Goal: Task Accomplishment & Management: Use online tool/utility

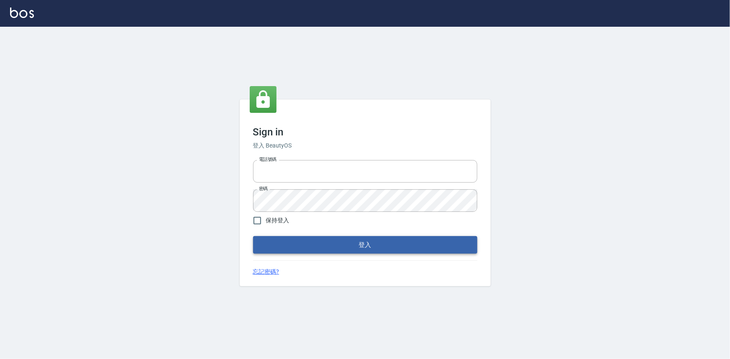
type input "0922670776"
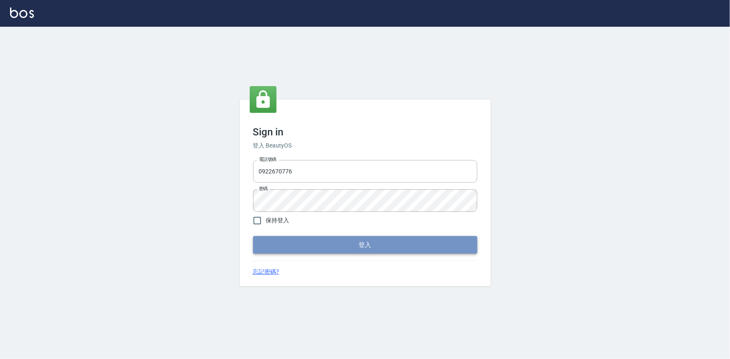
click at [339, 242] on button "登入" at bounding box center [365, 245] width 224 height 18
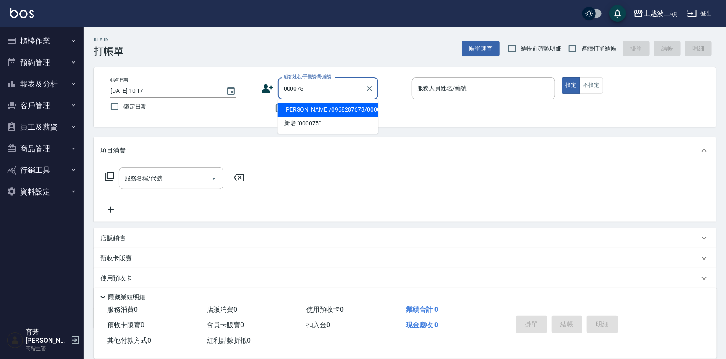
click at [319, 110] on li "[PERSON_NAME]/0968287673/000075" at bounding box center [328, 110] width 100 height 14
type input "[PERSON_NAME]/0968287673/000075"
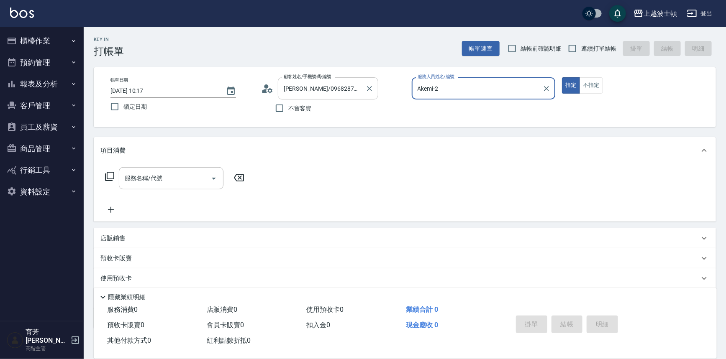
type input "Akemi-2"
click at [269, 88] on icon at bounding box center [269, 90] width 5 height 5
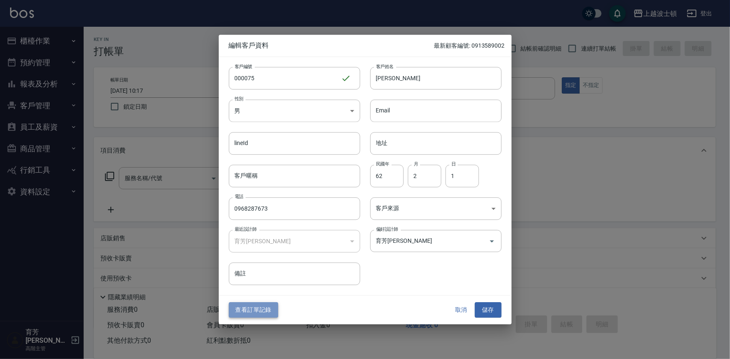
click at [260, 314] on button "查看訂單記錄" at bounding box center [253, 310] width 49 height 15
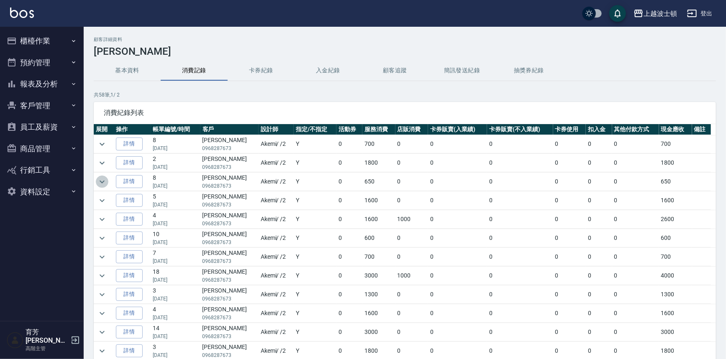
click at [99, 181] on icon "expand row" at bounding box center [102, 182] width 10 height 10
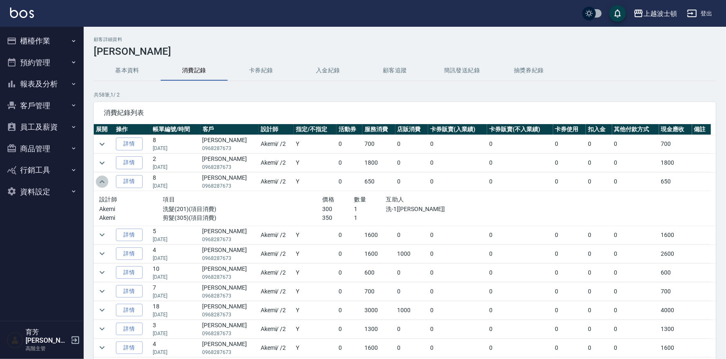
click at [99, 181] on icon "expand row" at bounding box center [102, 182] width 10 height 10
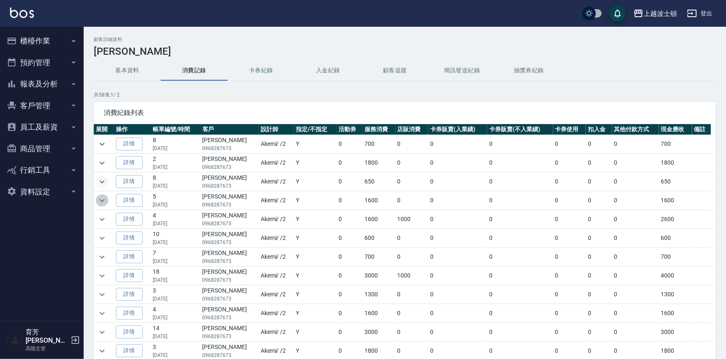
click at [100, 200] on icon "expand row" at bounding box center [102, 201] width 10 height 10
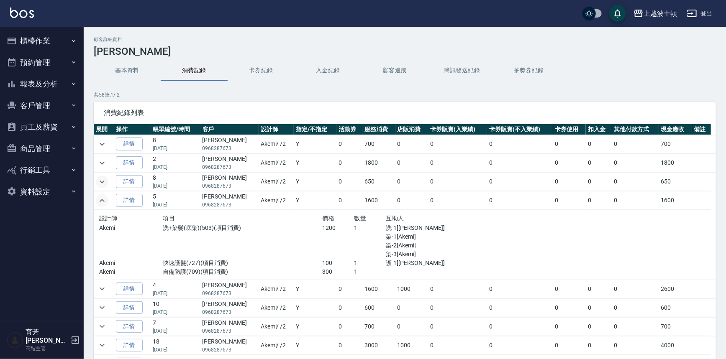
click at [100, 200] on icon "expand row" at bounding box center [102, 200] width 5 height 3
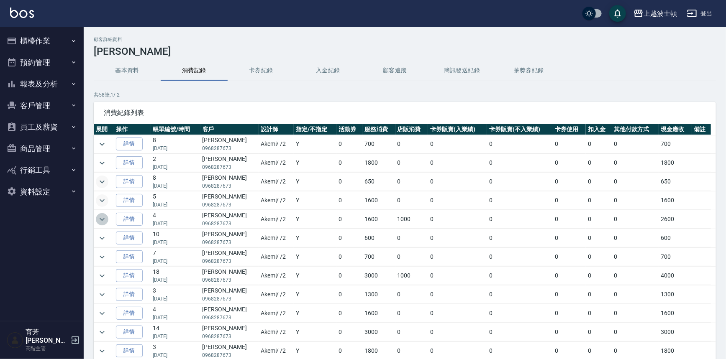
click at [104, 216] on icon "expand row" at bounding box center [102, 220] width 10 height 10
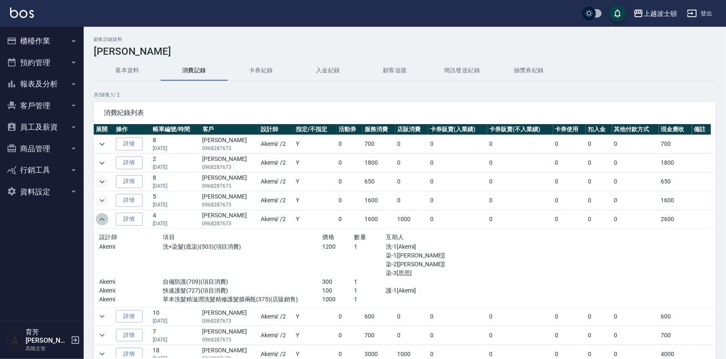
click at [104, 216] on icon "expand row" at bounding box center [102, 220] width 10 height 10
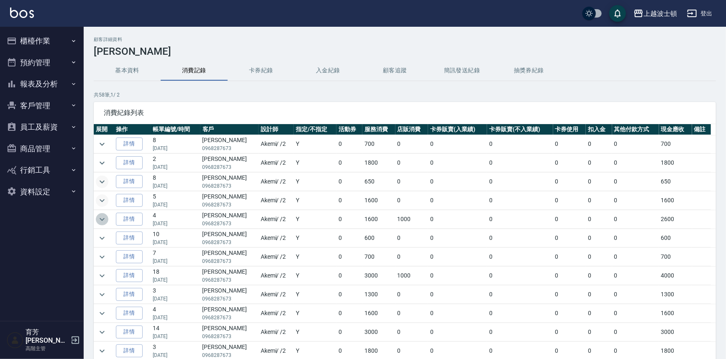
click at [103, 218] on icon "expand row" at bounding box center [102, 220] width 10 height 10
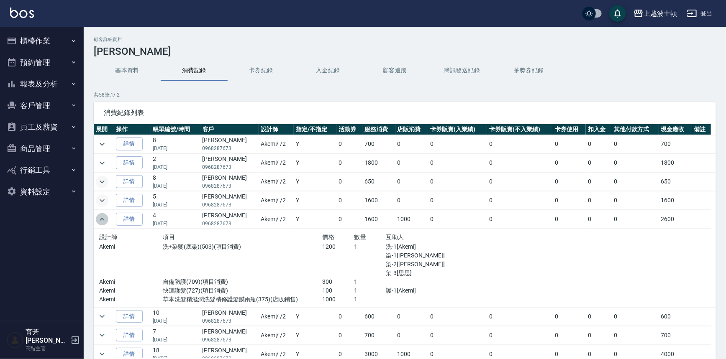
click at [103, 218] on icon "expand row" at bounding box center [102, 220] width 10 height 10
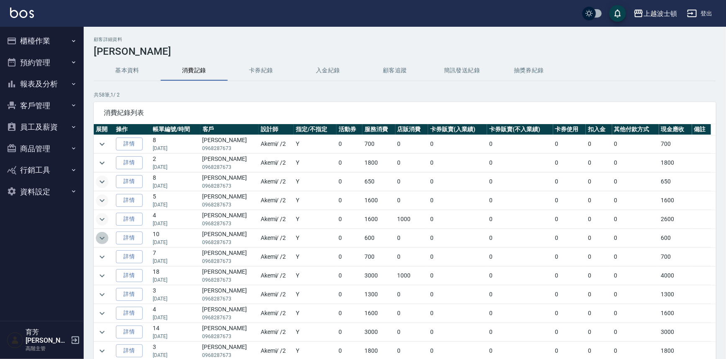
click at [97, 236] on icon "expand row" at bounding box center [102, 238] width 10 height 10
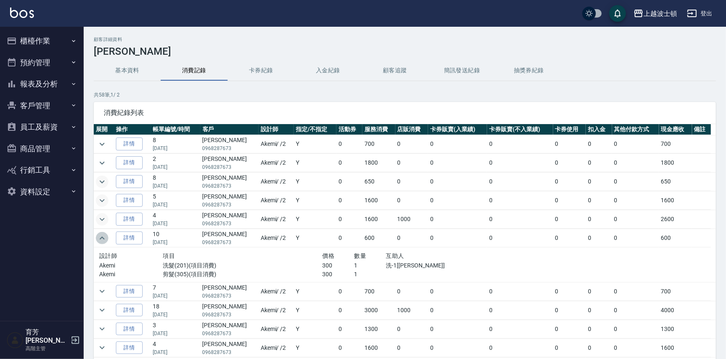
click at [97, 236] on icon "expand row" at bounding box center [102, 238] width 10 height 10
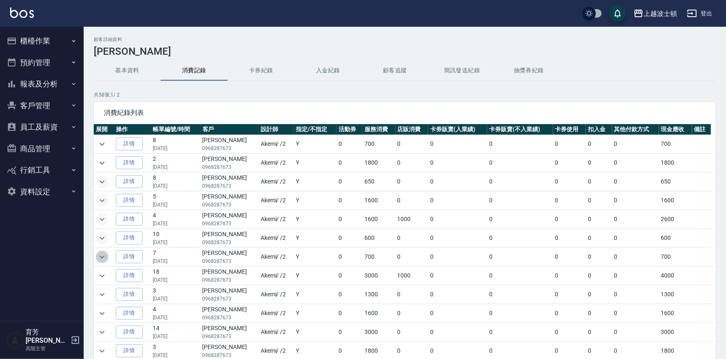
click at [100, 256] on icon "expand row" at bounding box center [102, 257] width 10 height 10
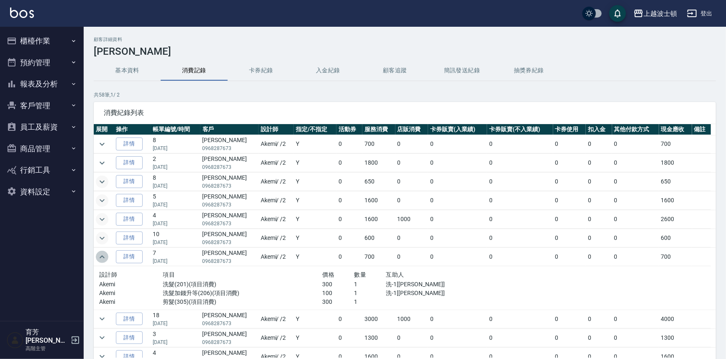
click at [100, 255] on icon "expand row" at bounding box center [102, 257] width 10 height 10
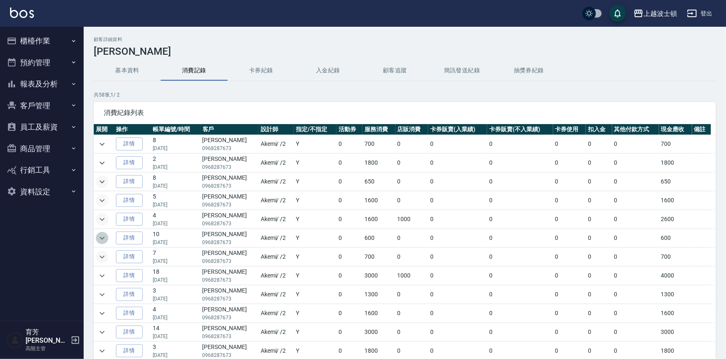
click at [104, 238] on icon "expand row" at bounding box center [102, 238] width 10 height 10
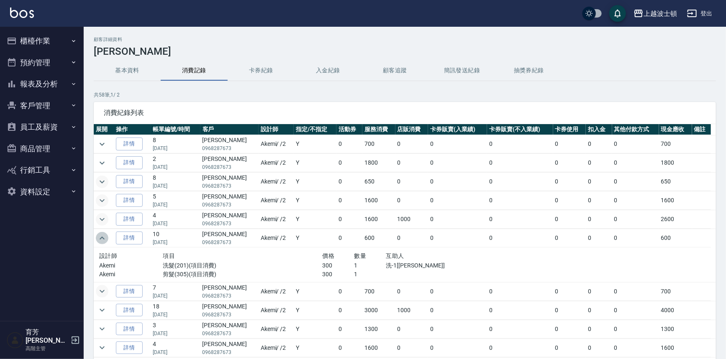
click at [104, 238] on icon "expand row" at bounding box center [102, 238] width 10 height 10
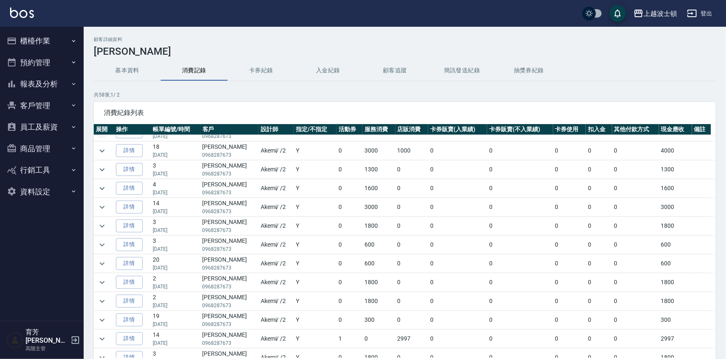
scroll to position [128, 0]
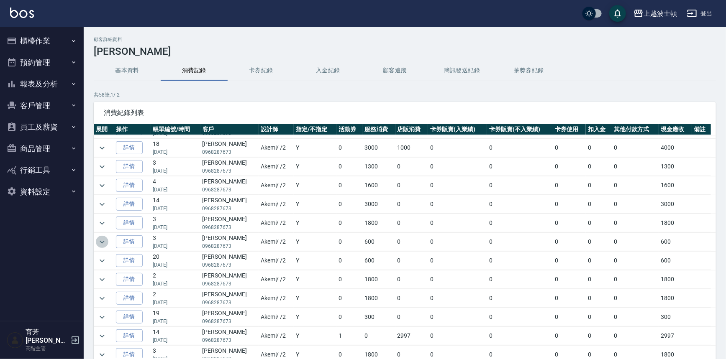
click at [96, 241] on button "expand row" at bounding box center [102, 242] width 13 height 13
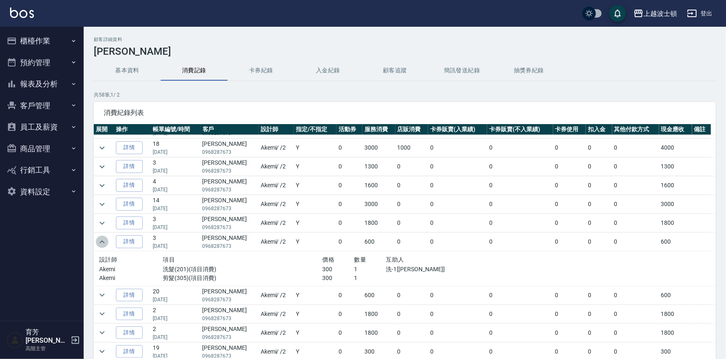
click at [96, 241] on button "expand row" at bounding box center [102, 242] width 13 height 13
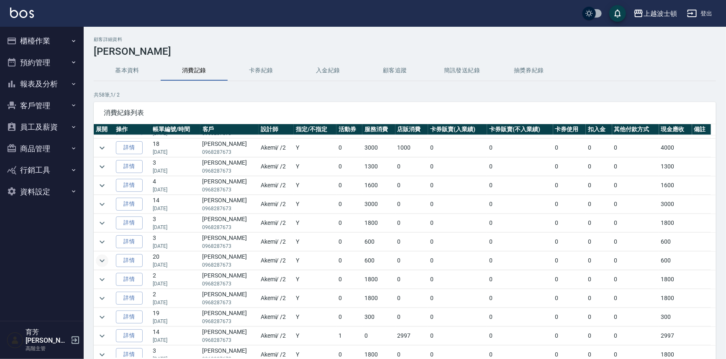
click at [100, 259] on icon "expand row" at bounding box center [102, 260] width 5 height 3
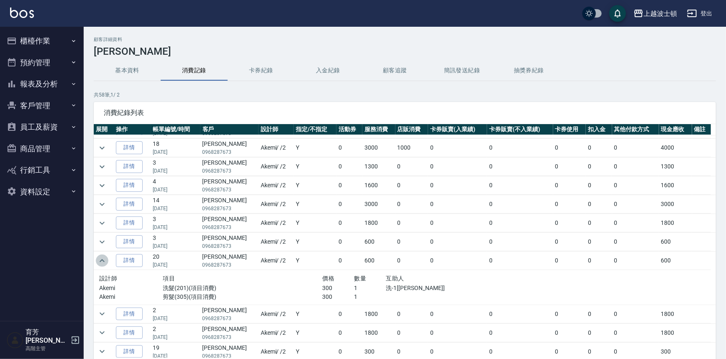
click at [100, 259] on icon "expand row" at bounding box center [102, 260] width 5 height 3
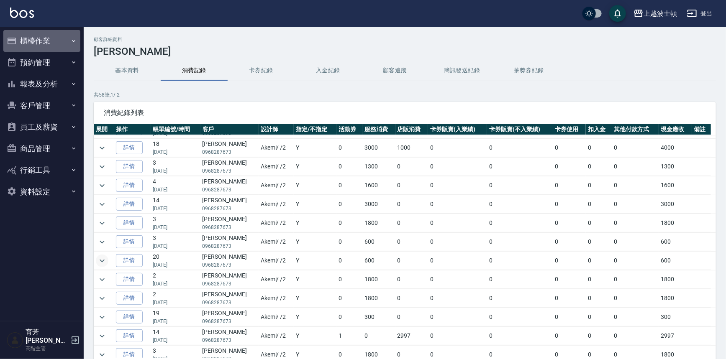
click at [40, 36] on button "櫃檯作業" at bounding box center [41, 41] width 77 height 22
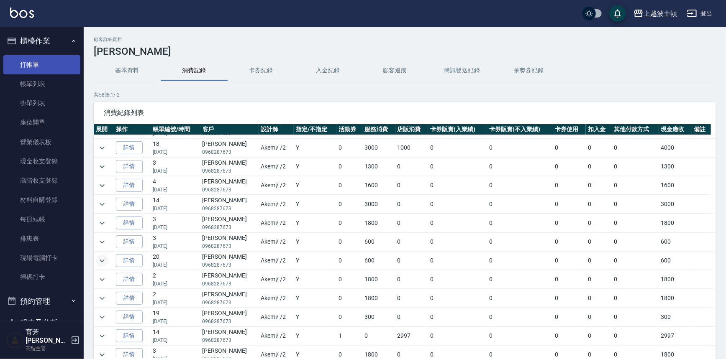
click at [44, 67] on link "打帳單" at bounding box center [41, 64] width 77 height 19
